Goal: Task Accomplishment & Management: Complete application form

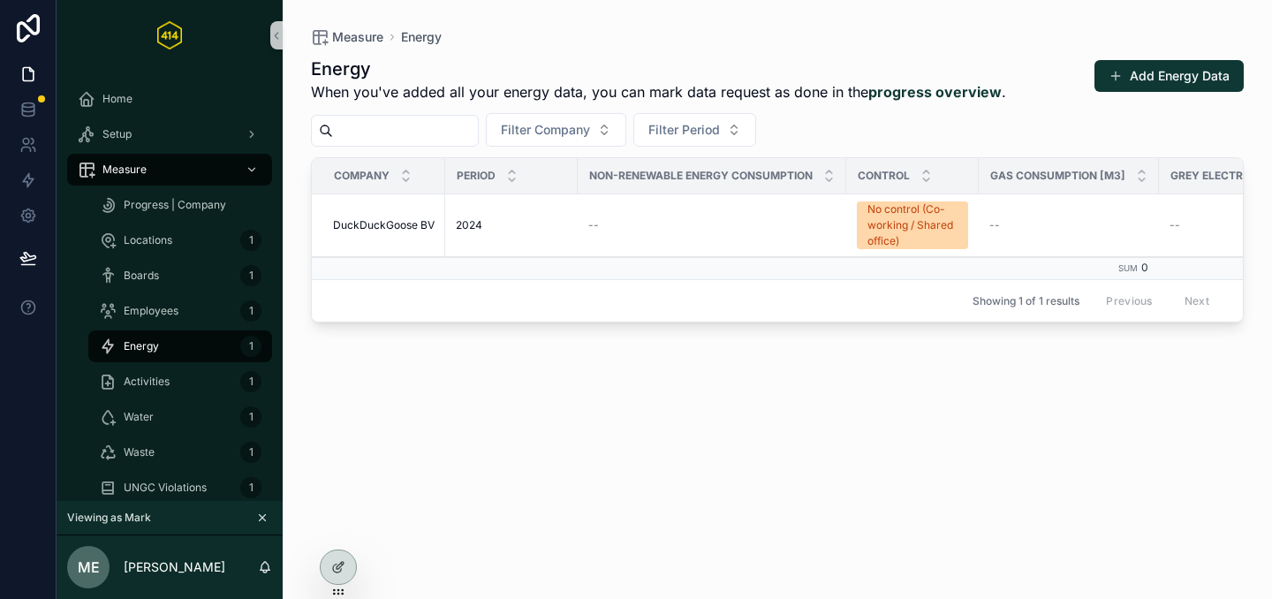
scroll to position [273, 0]
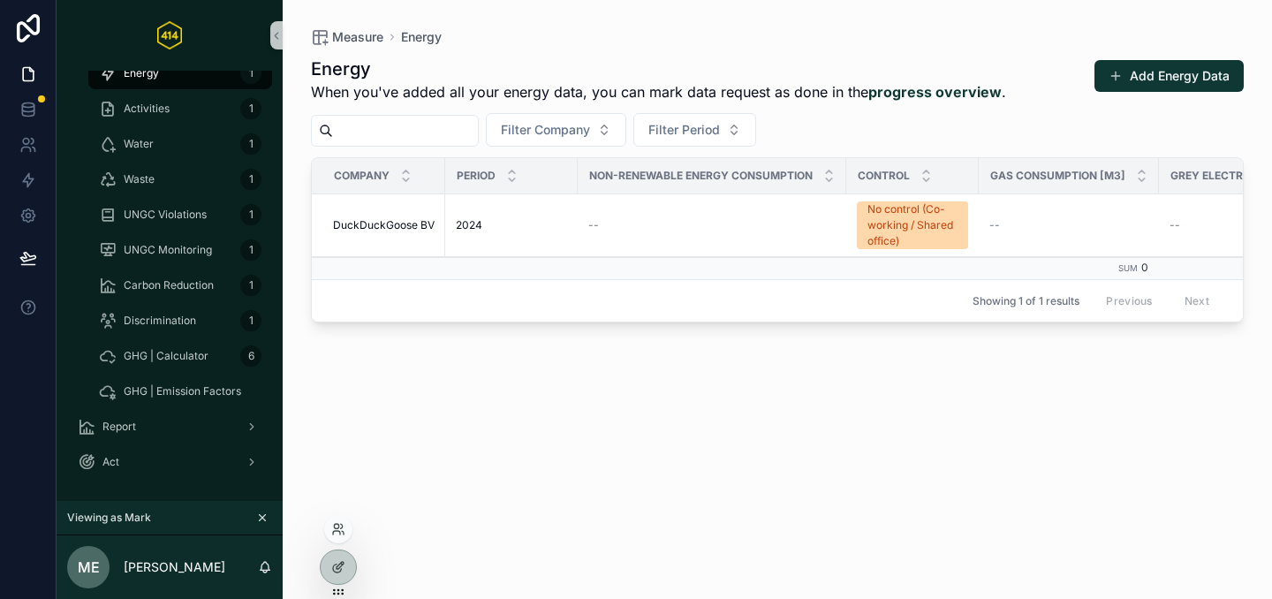
click at [332, 537] on div at bounding box center [338, 529] width 28 height 28
click at [342, 531] on icon at bounding box center [343, 533] width 2 height 4
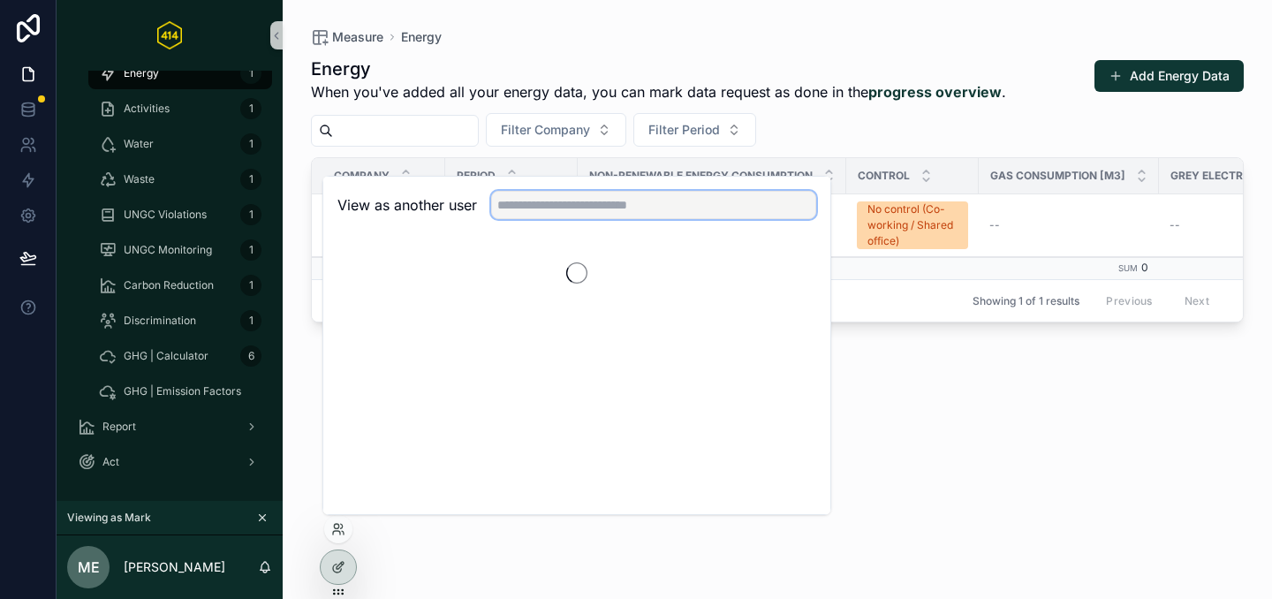
click at [564, 202] on input "text" at bounding box center [653, 205] width 325 height 28
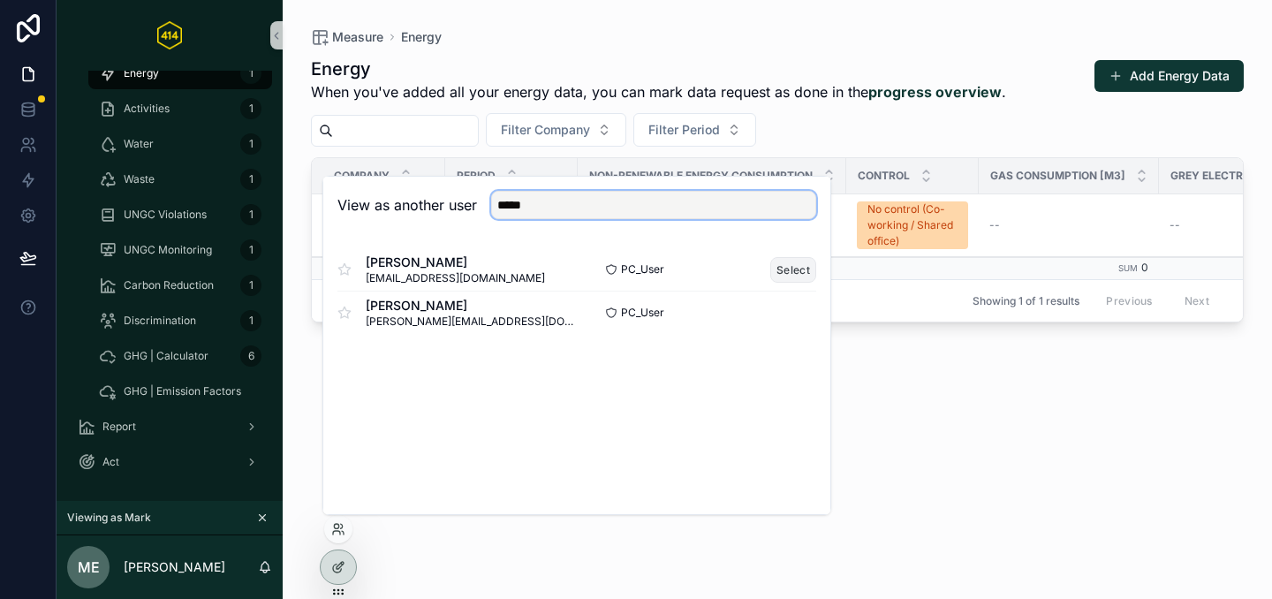
type input "*****"
click at [787, 277] on button "Select" at bounding box center [794, 270] width 46 height 26
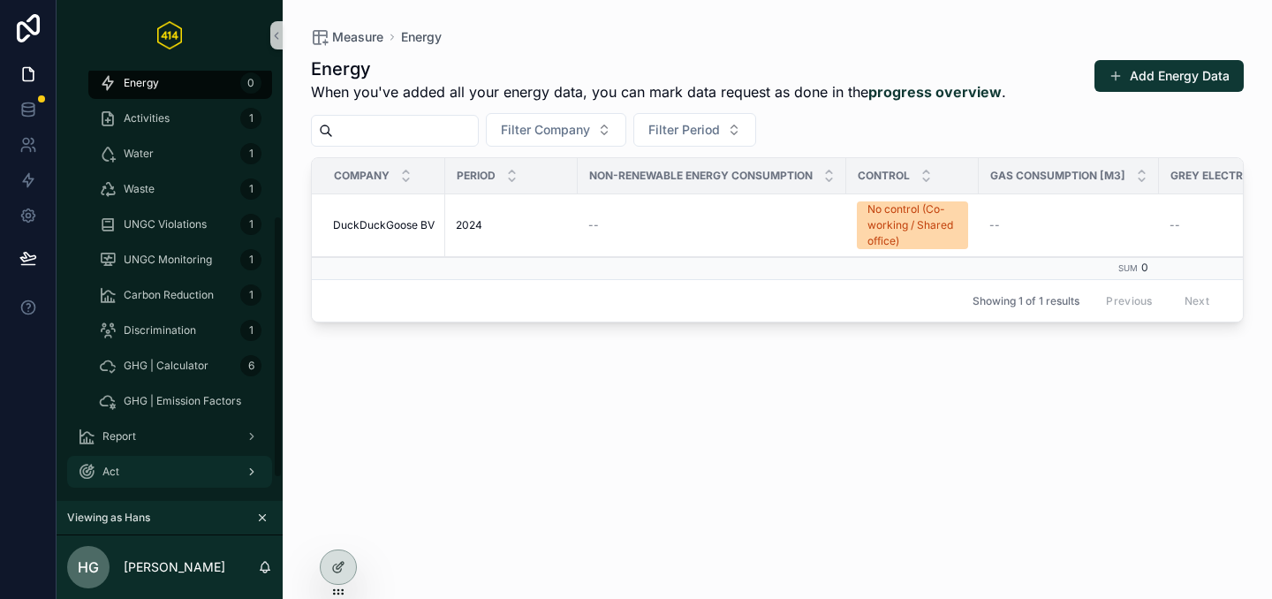
scroll to position [273, 0]
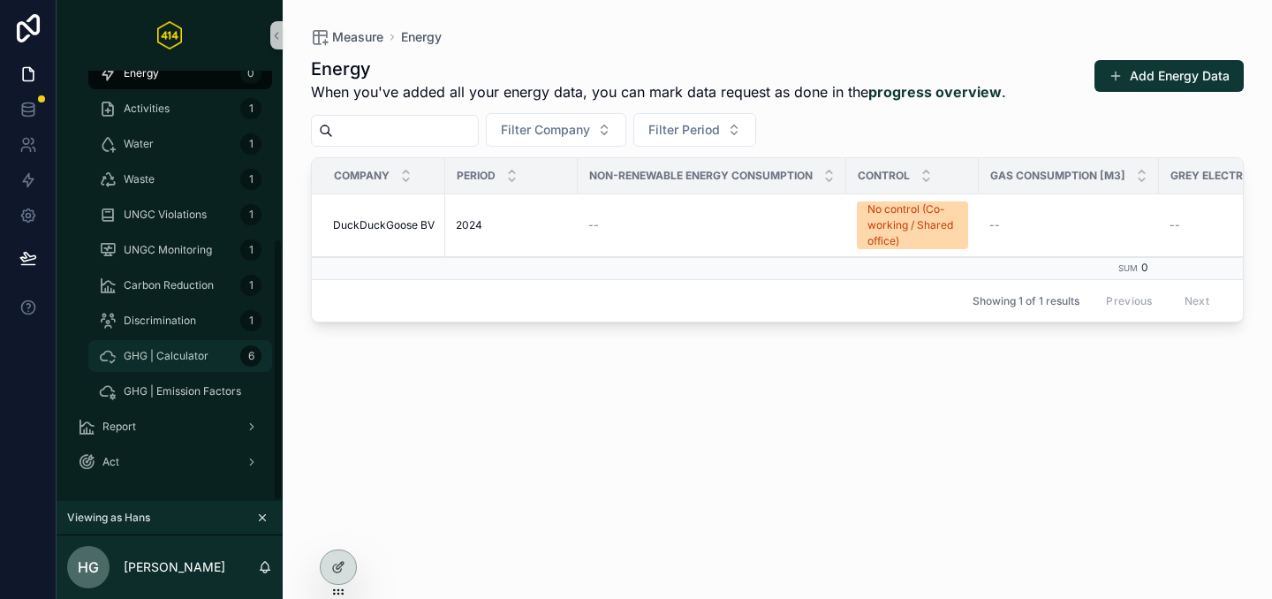
click at [165, 367] on div "GHG | Calculator 6" at bounding box center [180, 356] width 163 height 28
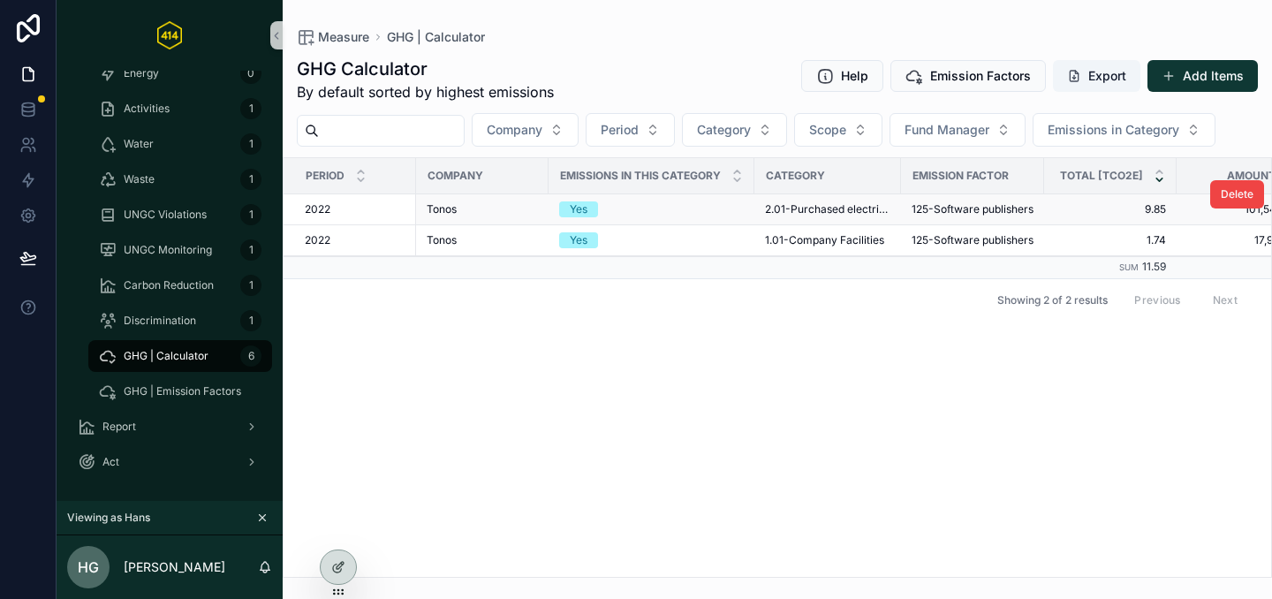
click at [655, 214] on div "Yes" at bounding box center [651, 209] width 185 height 16
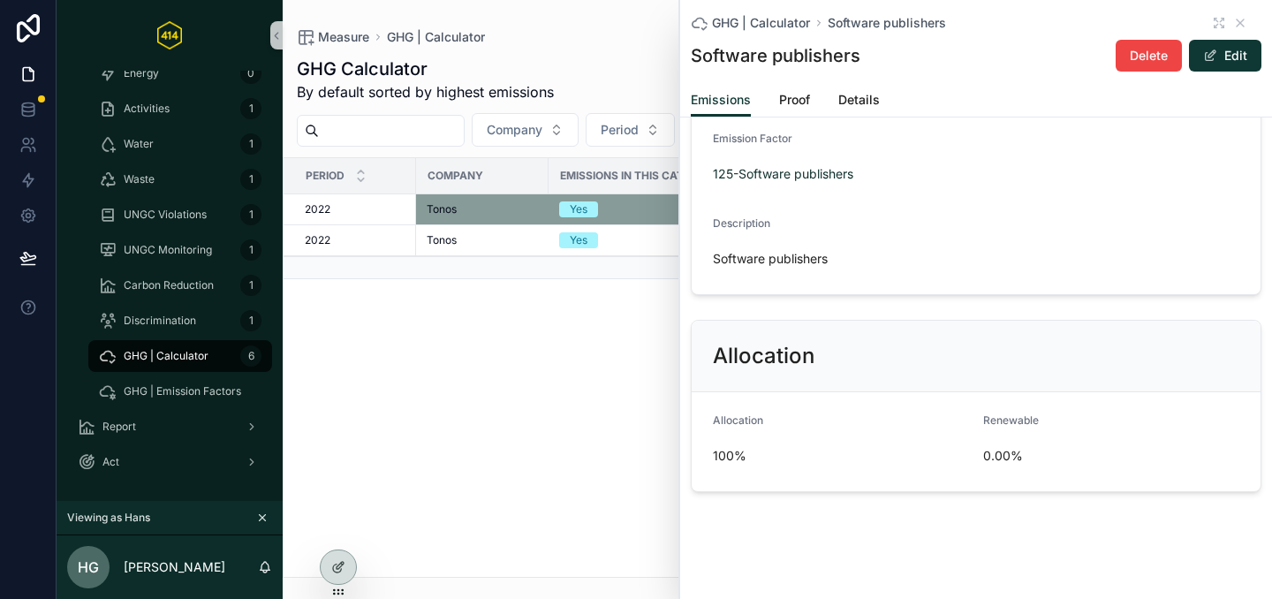
scroll to position [466, 0]
click at [780, 94] on span "Proof" at bounding box center [794, 100] width 31 height 18
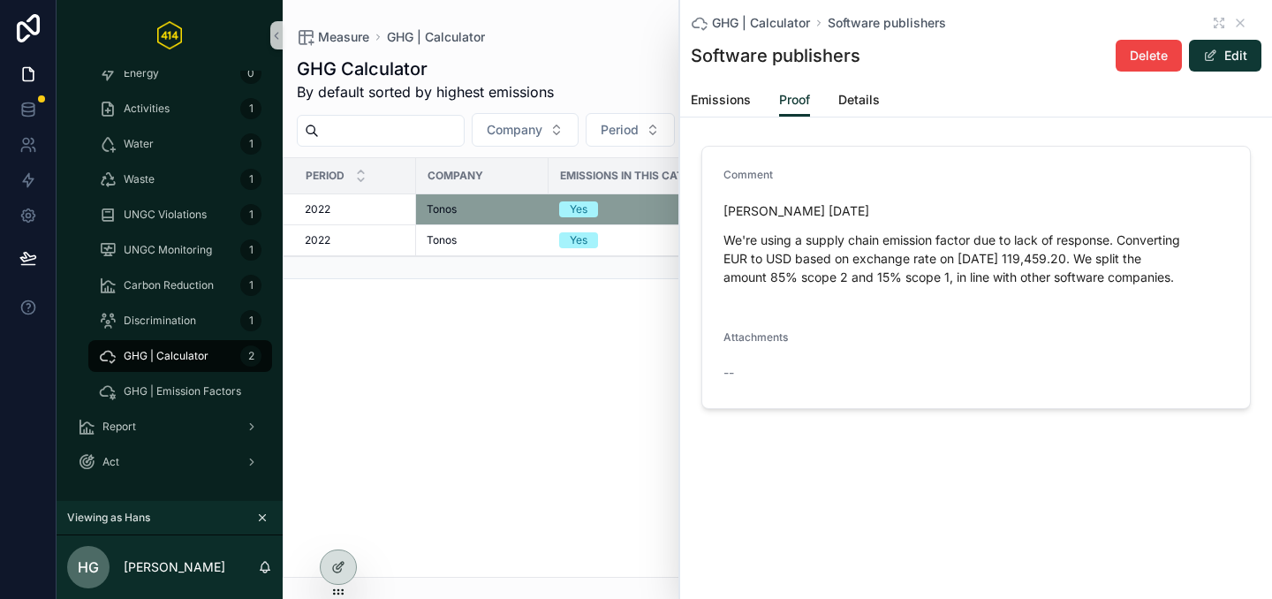
click at [442, 385] on div "Period Company Emissions in this category Category Emission Factor Total [tCO2e…" at bounding box center [778, 367] width 988 height 419
click at [1239, 22] on icon "scrollable content" at bounding box center [1241, 23] width 14 height 14
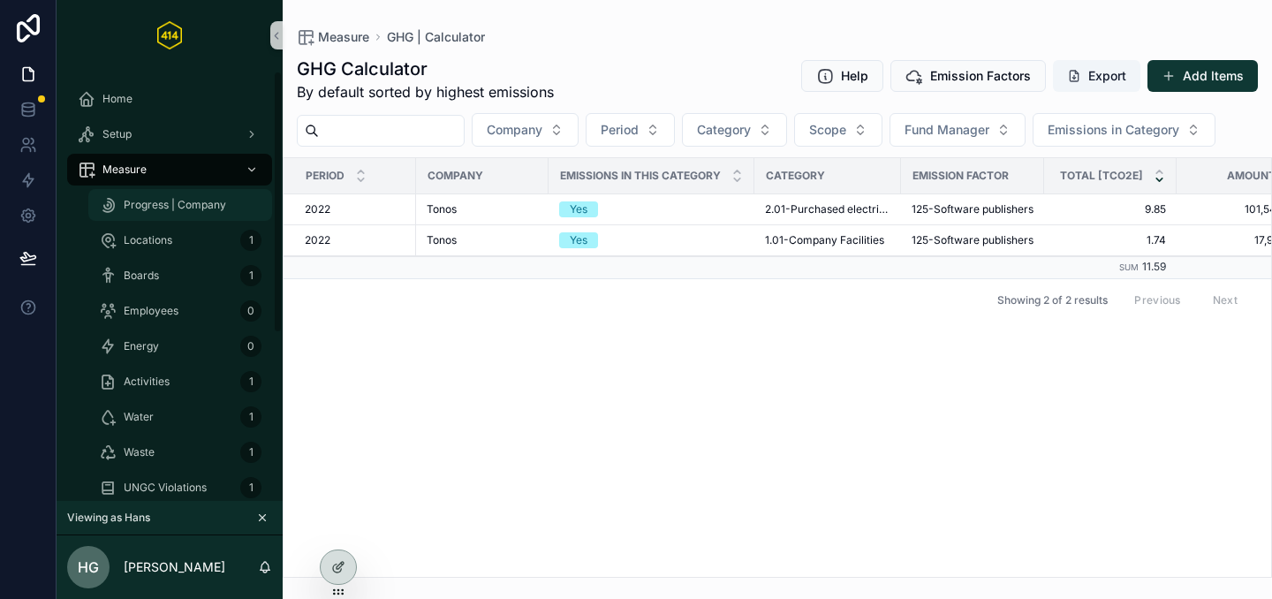
click at [138, 217] on div "Progress | Company" at bounding box center [180, 205] width 163 height 28
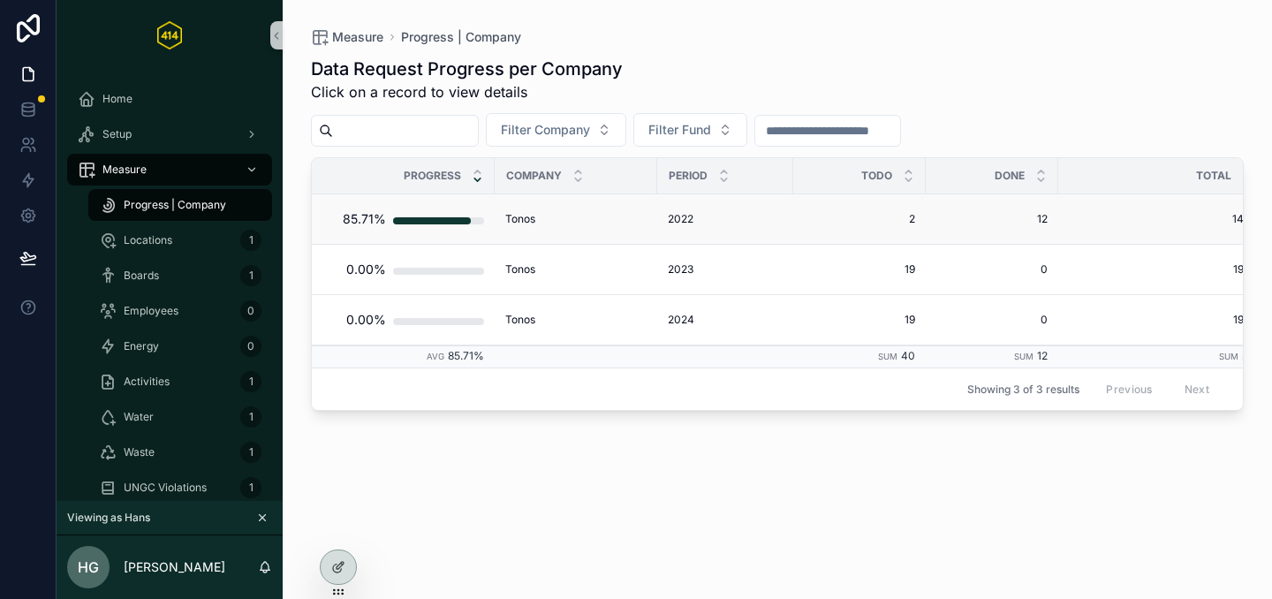
click at [578, 224] on div "Tonos Tonos" at bounding box center [575, 219] width 141 height 14
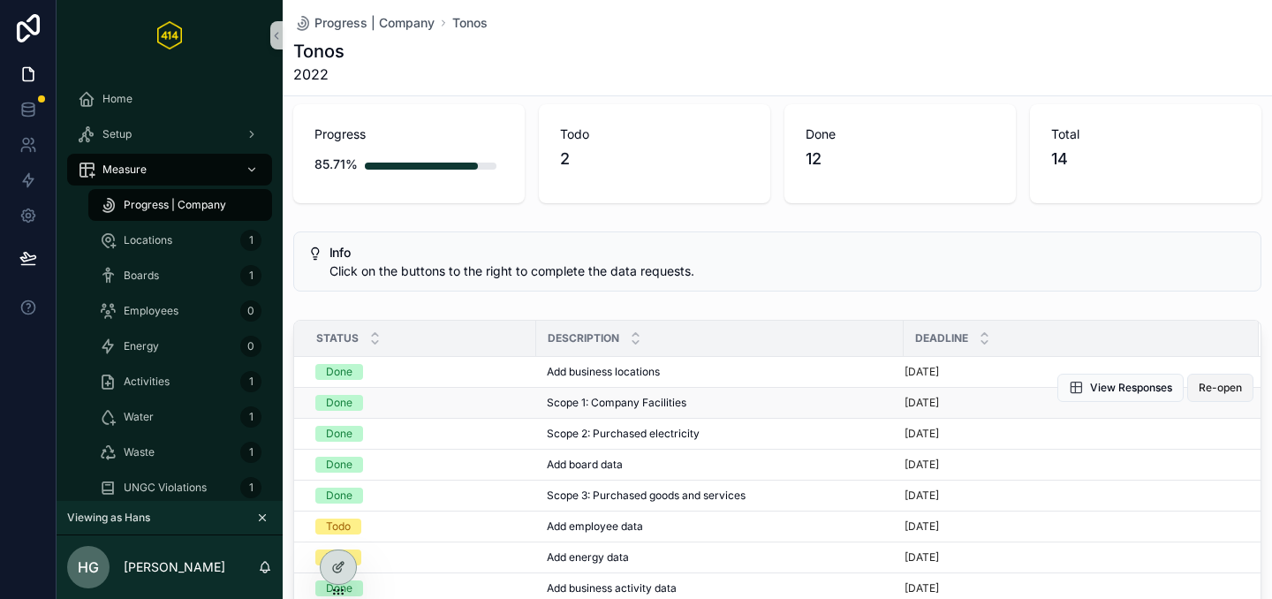
click at [1199, 393] on span "Re-open" at bounding box center [1220, 388] width 43 height 14
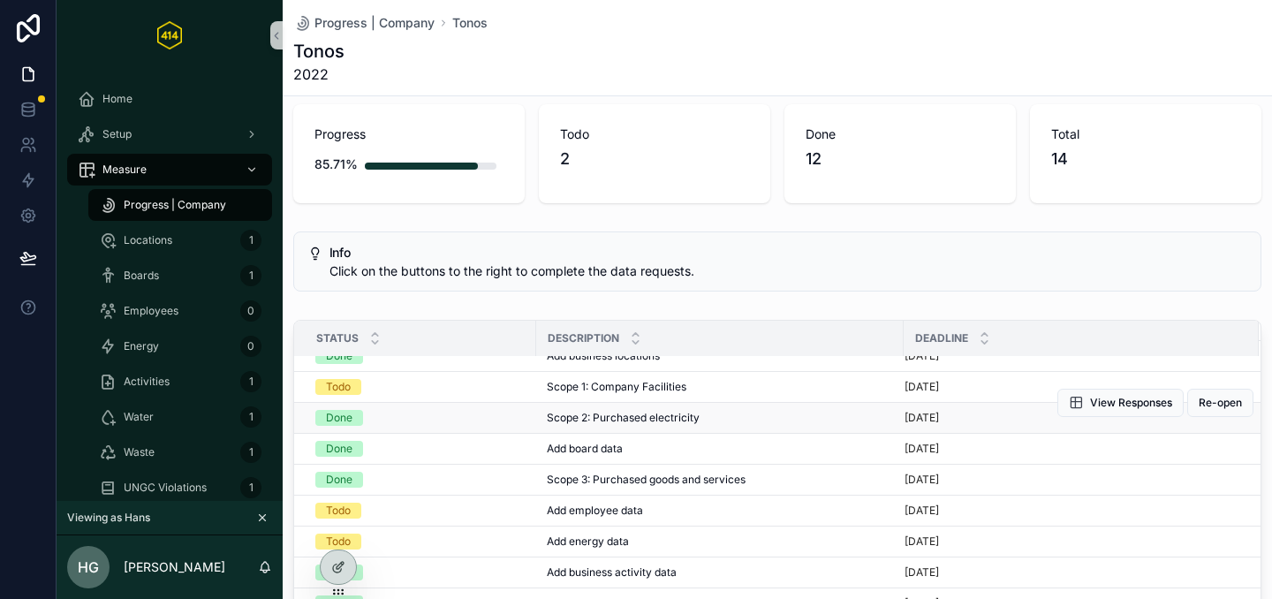
scroll to position [18, 0]
click at [1199, 400] on span "Re-open" at bounding box center [1220, 401] width 43 height 14
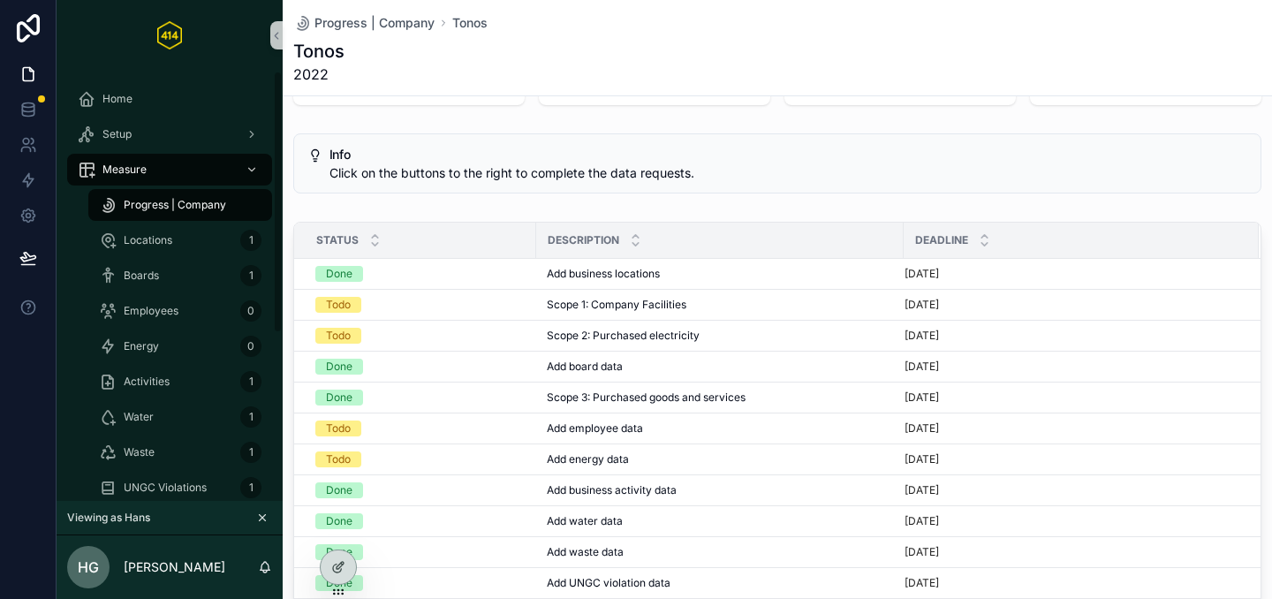
scroll to position [0, 0]
click at [158, 276] on span "Boards" at bounding box center [141, 276] width 35 height 14
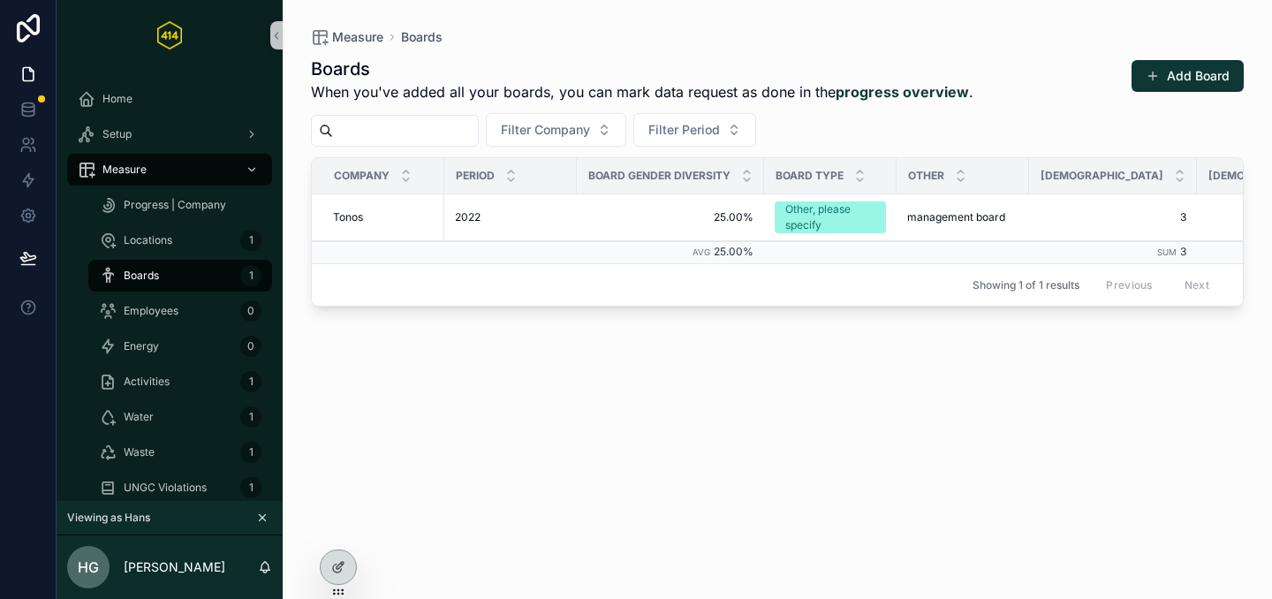
click at [561, 375] on div "Boards When you've added all your boards, you can mark data request as done in …" at bounding box center [777, 312] width 933 height 532
click at [429, 380] on div "Boards When you've added all your boards, you can mark data request as done in …" at bounding box center [777, 312] width 933 height 532
click at [153, 309] on span "Employees" at bounding box center [151, 311] width 55 height 14
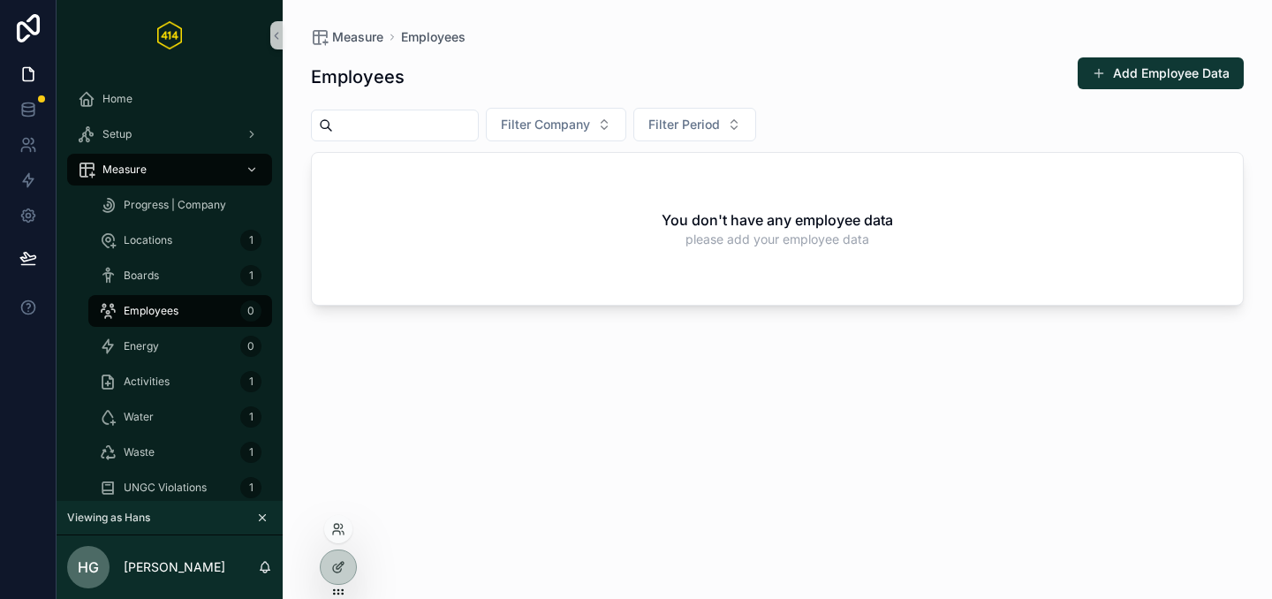
click at [334, 536] on div at bounding box center [338, 529] width 28 height 28
click at [338, 534] on icon at bounding box center [338, 529] width 14 height 14
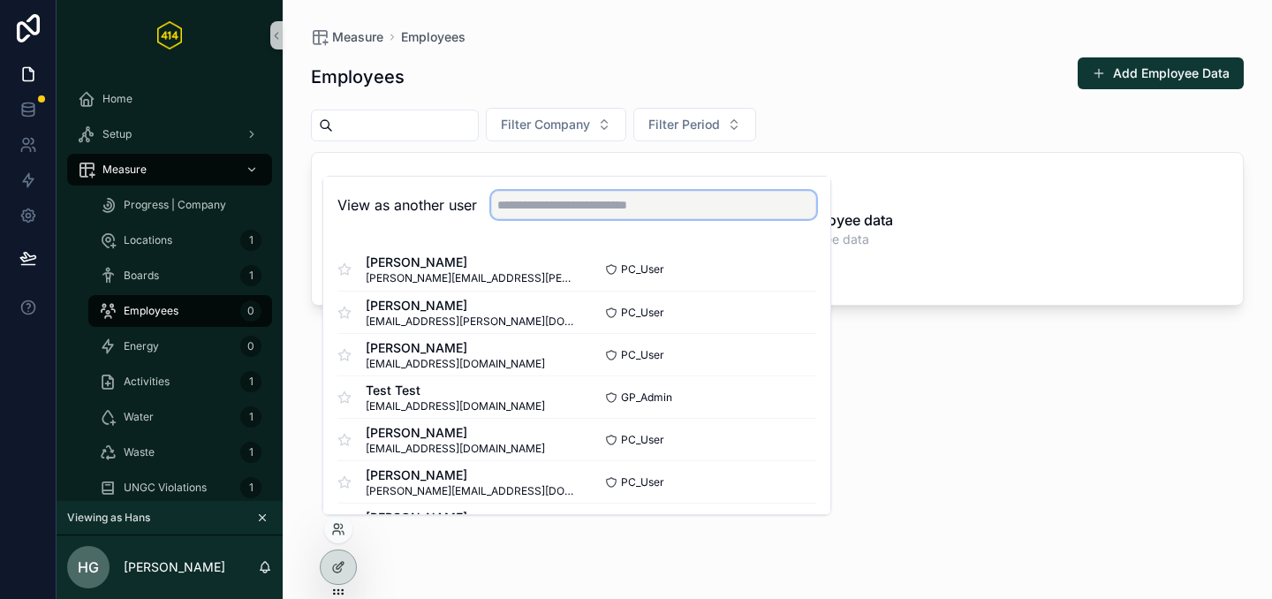
click at [569, 211] on input "text" at bounding box center [653, 205] width 325 height 28
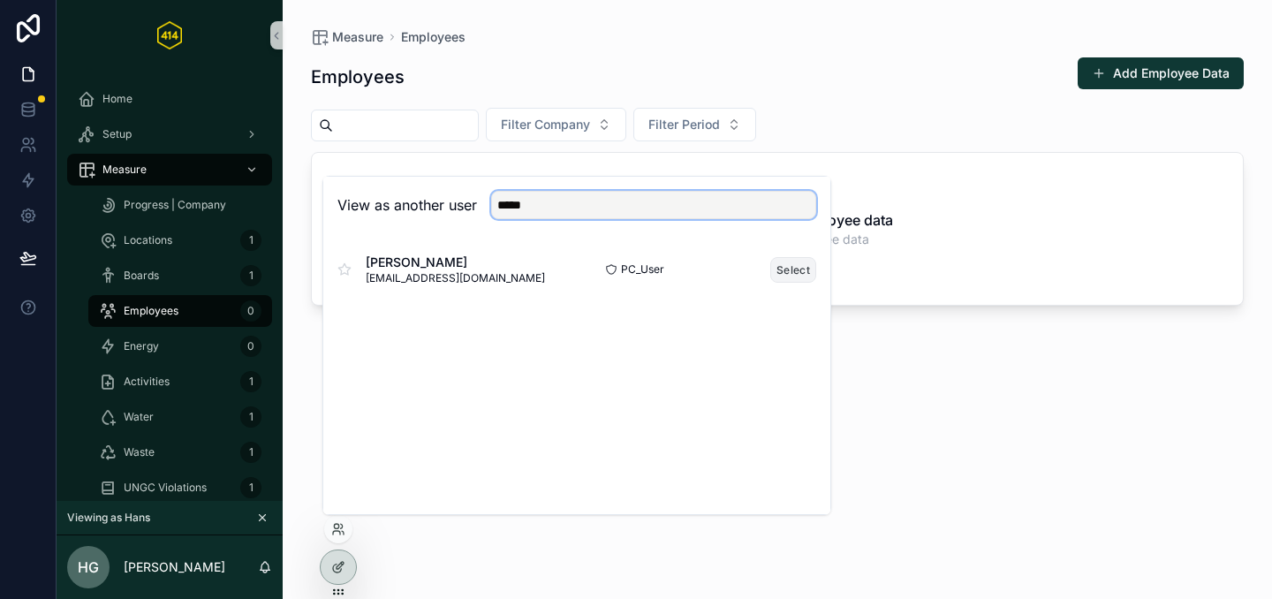
type input "*****"
click at [782, 274] on button "Select" at bounding box center [794, 270] width 46 height 26
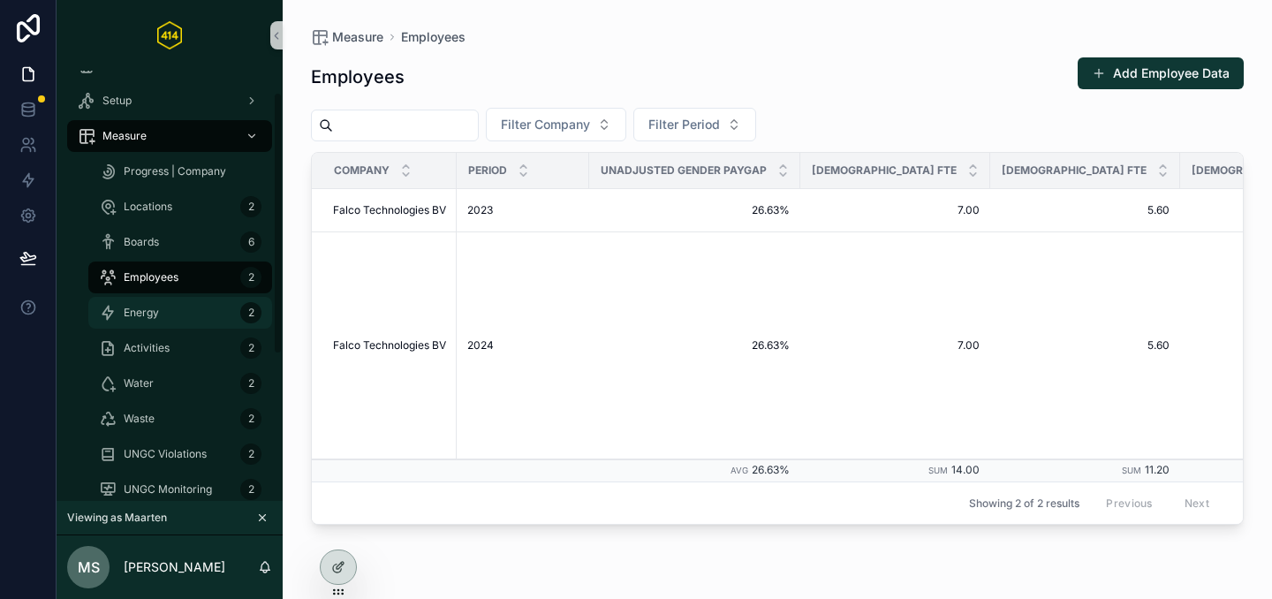
scroll to position [35, 0]
click at [147, 175] on span "Progress | Company" at bounding box center [175, 170] width 103 height 14
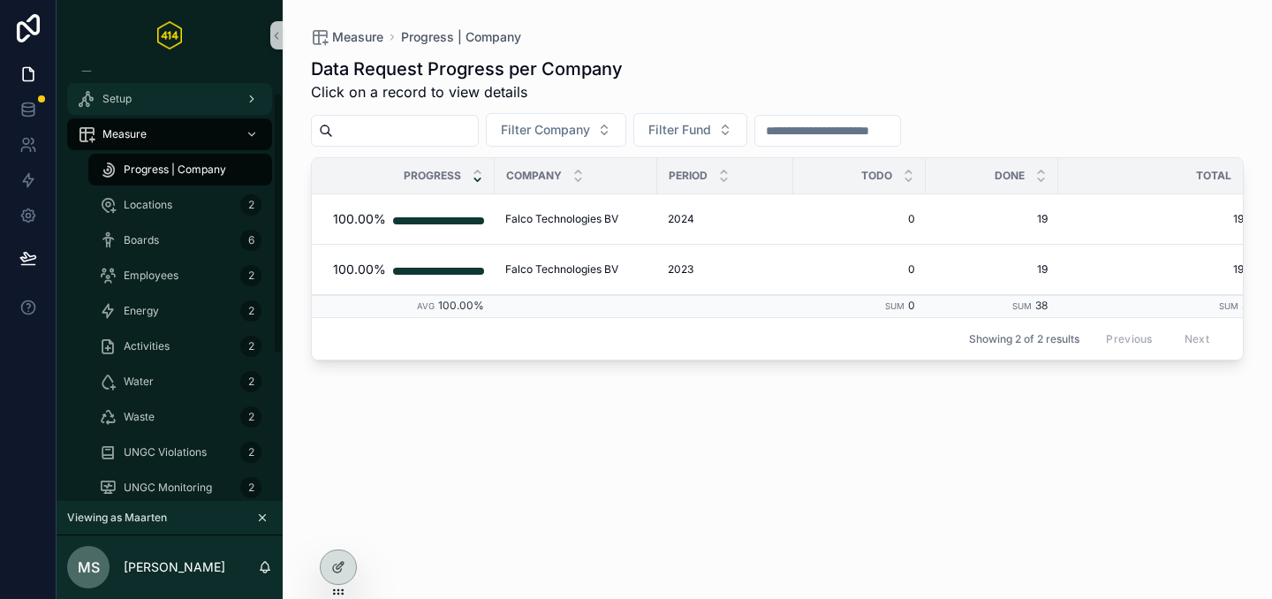
click at [115, 96] on span "Setup" at bounding box center [117, 99] width 29 height 14
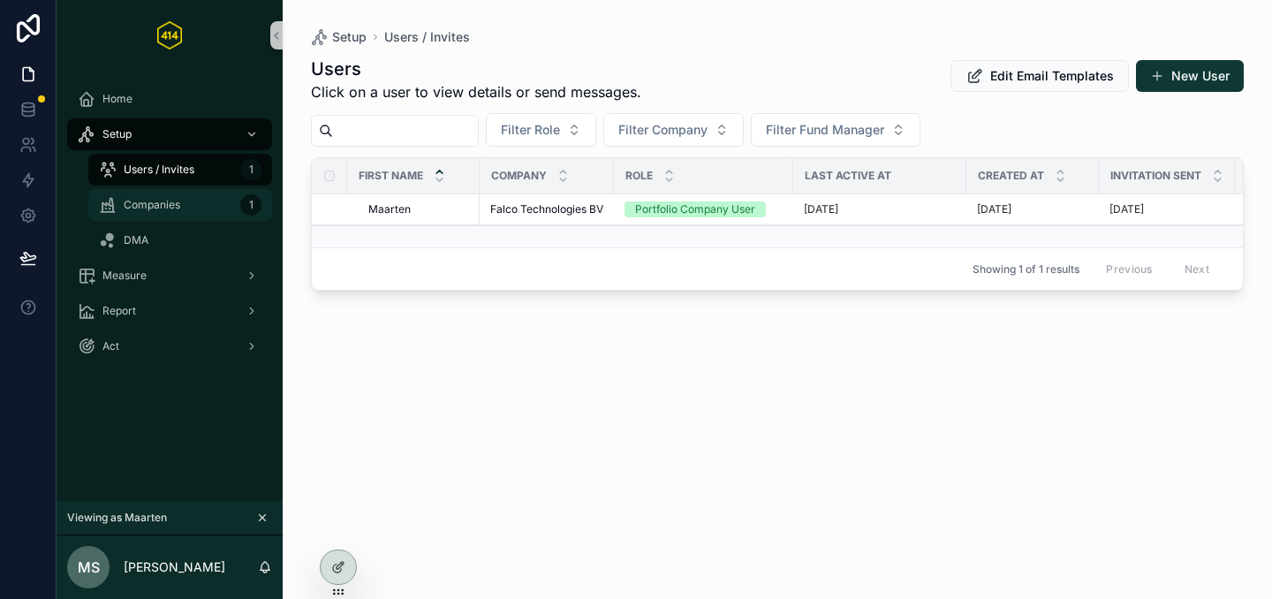
click at [156, 207] on span "Companies" at bounding box center [152, 205] width 57 height 14
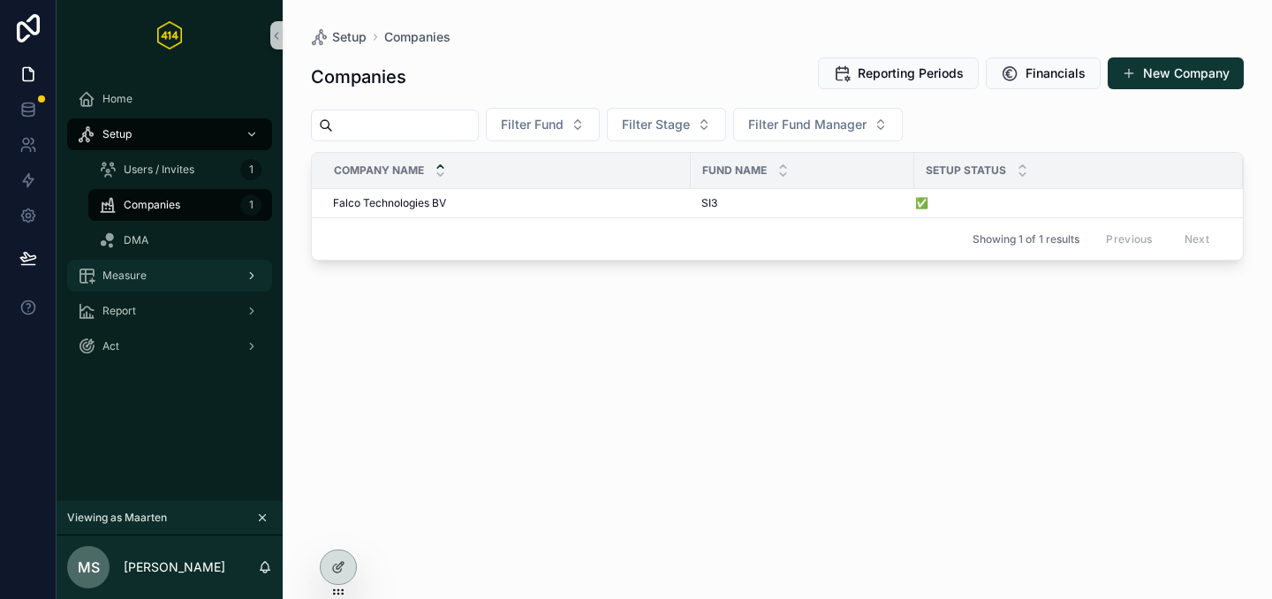
click at [141, 284] on div "Measure" at bounding box center [170, 276] width 184 height 28
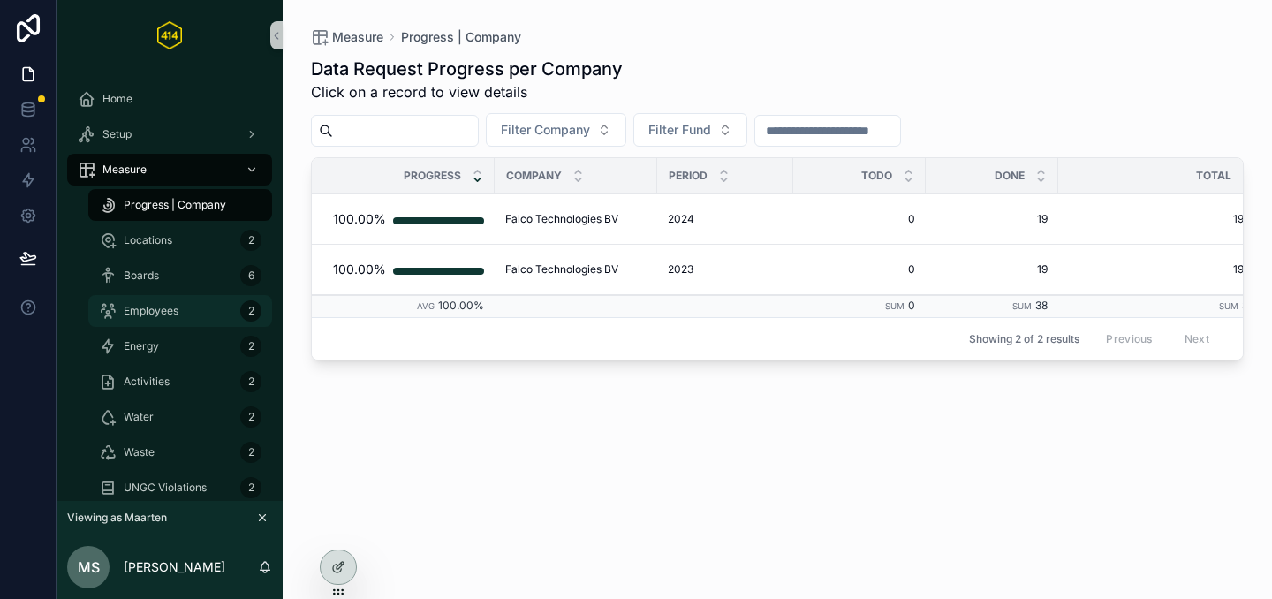
click at [149, 320] on div "Employees 2" at bounding box center [180, 311] width 163 height 28
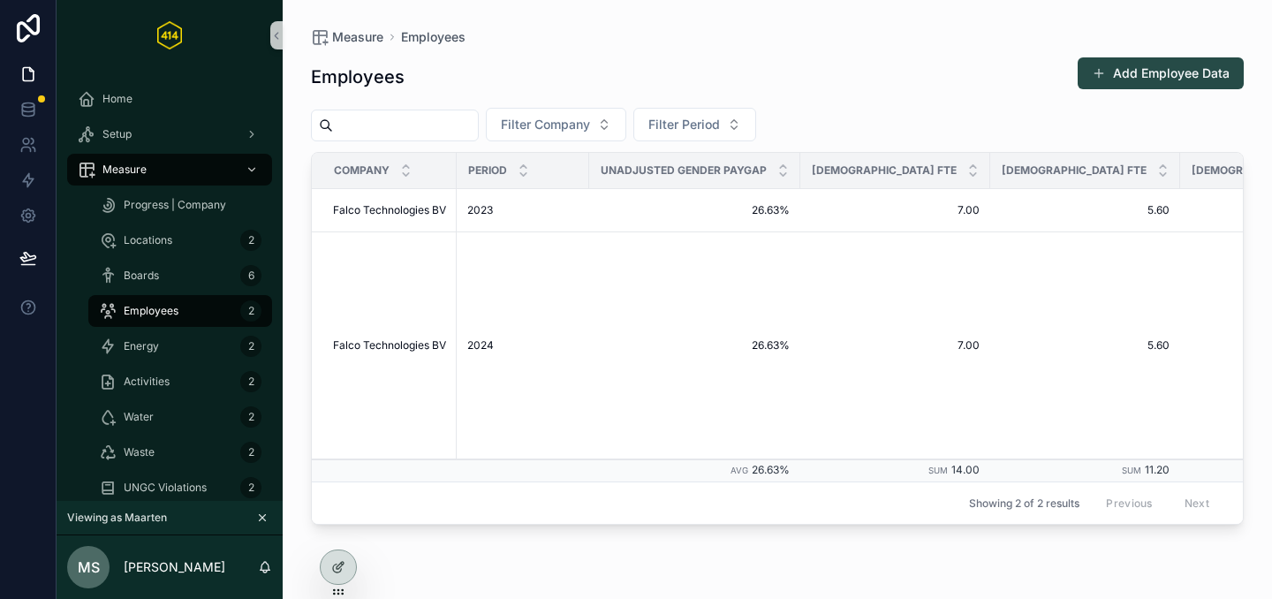
click at [1142, 80] on button "Add Employee Data" at bounding box center [1161, 73] width 166 height 32
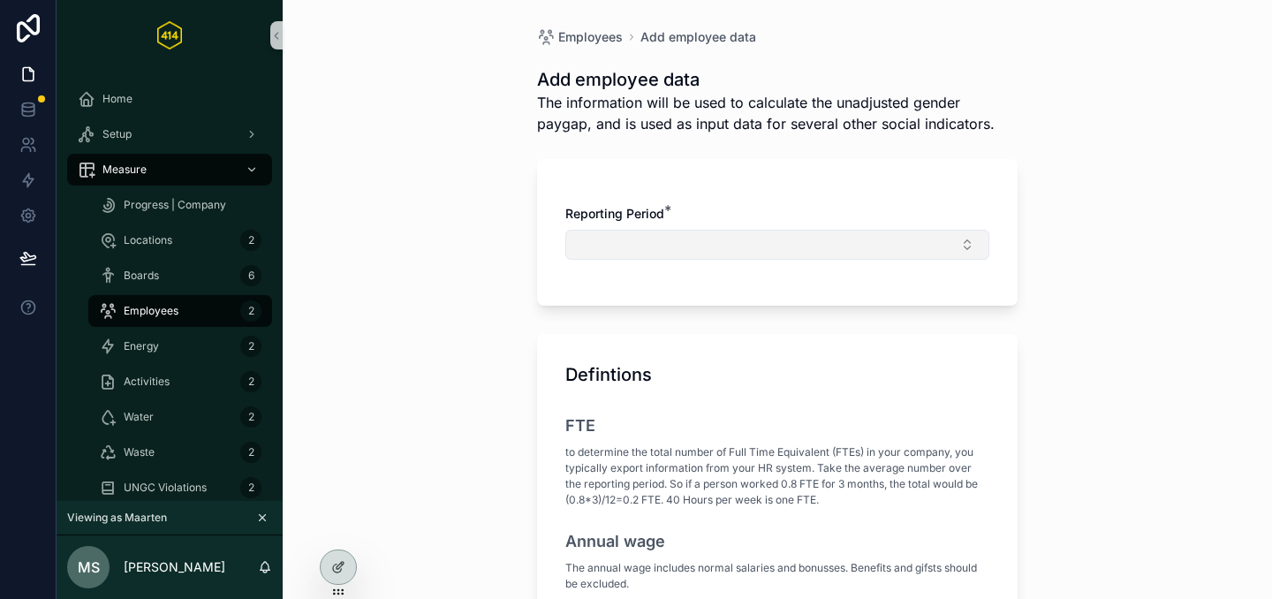
click at [724, 243] on button "Select Button" at bounding box center [778, 245] width 424 height 30
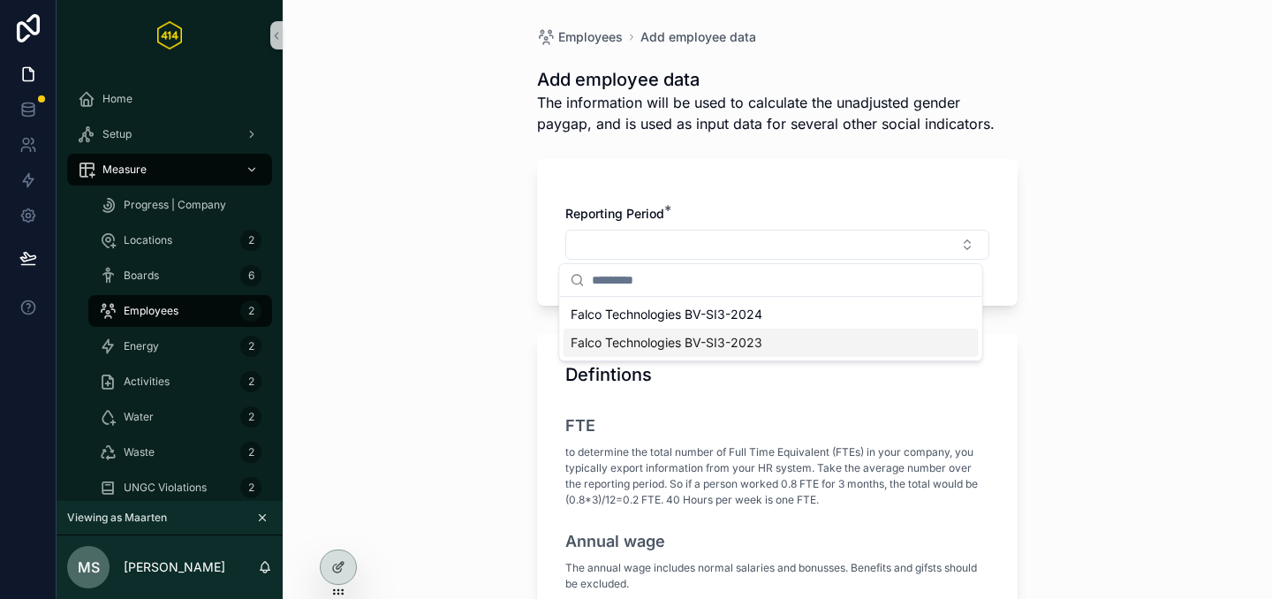
click at [719, 346] on span "Falco Technologies BV-SI3-2023" at bounding box center [667, 343] width 192 height 18
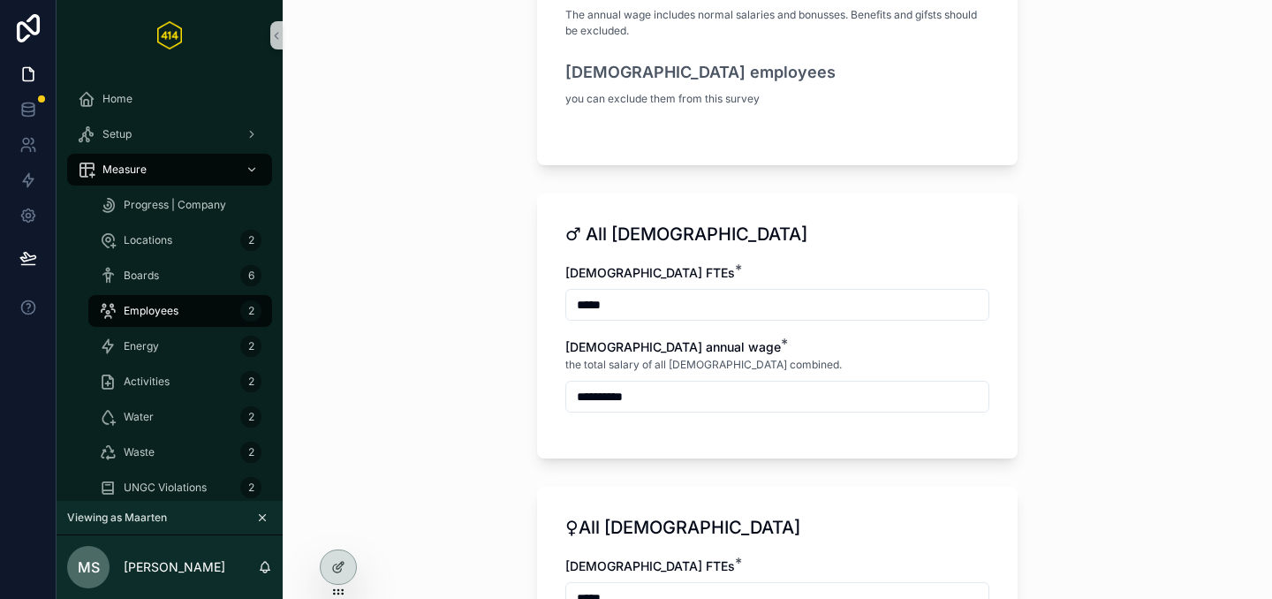
scroll to position [561, 0]
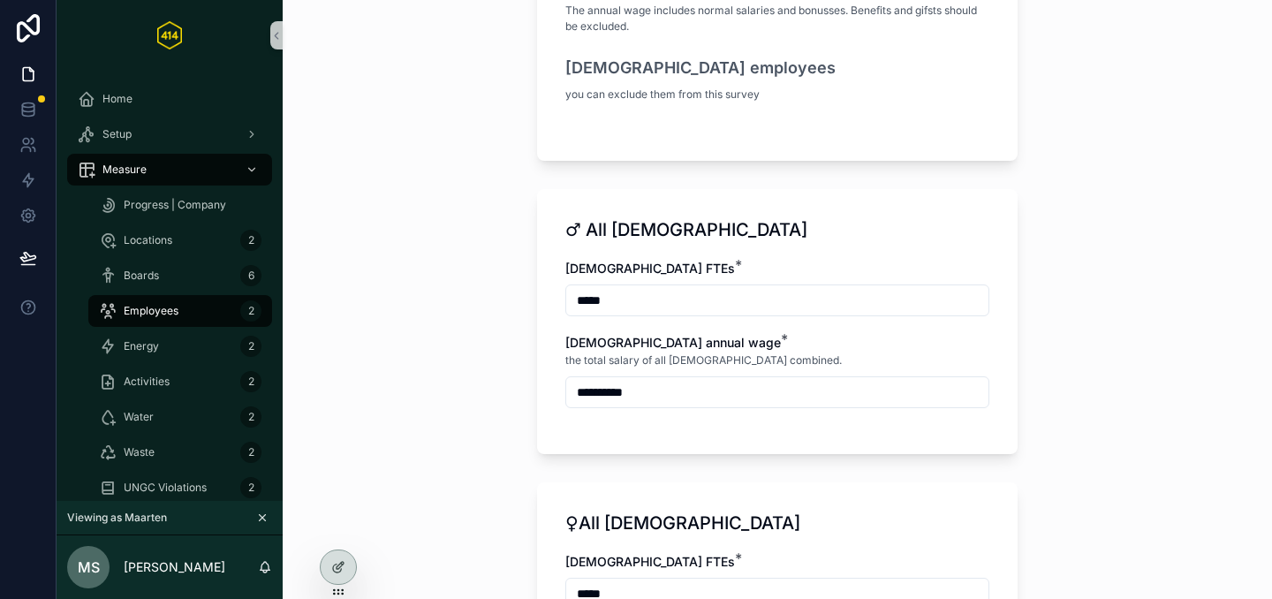
click at [581, 307] on input "*****" at bounding box center [777, 300] width 422 height 25
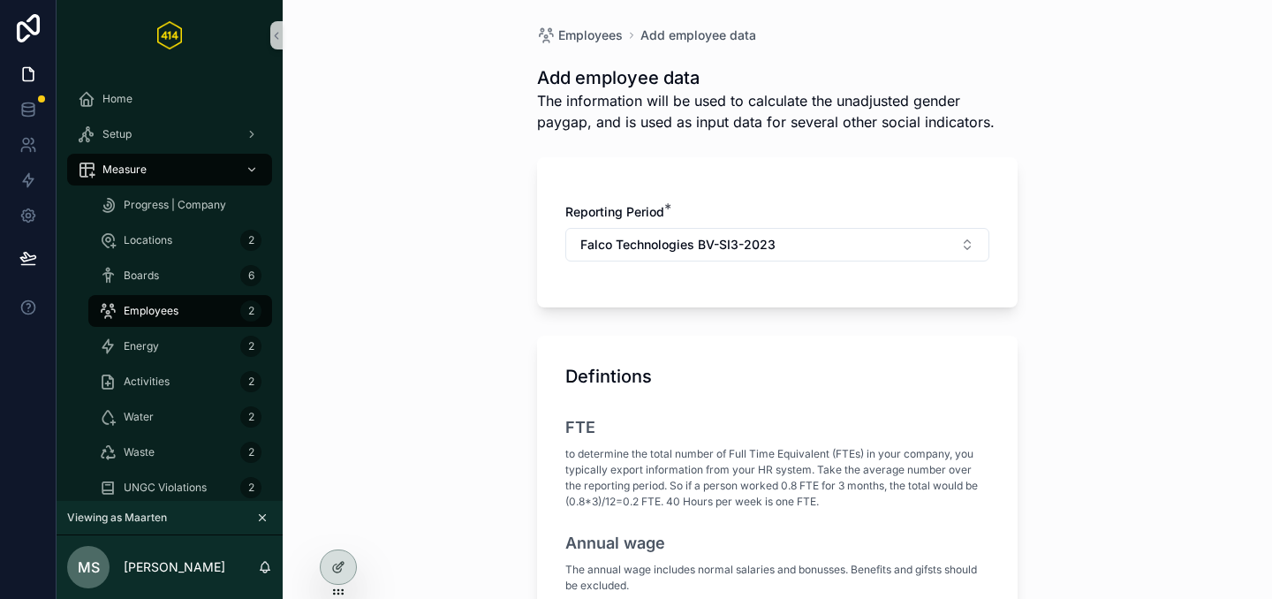
scroll to position [0, 0]
click at [154, 314] on span "Employees" at bounding box center [151, 311] width 55 height 14
